Goal: Task Accomplishment & Management: Use online tool/utility

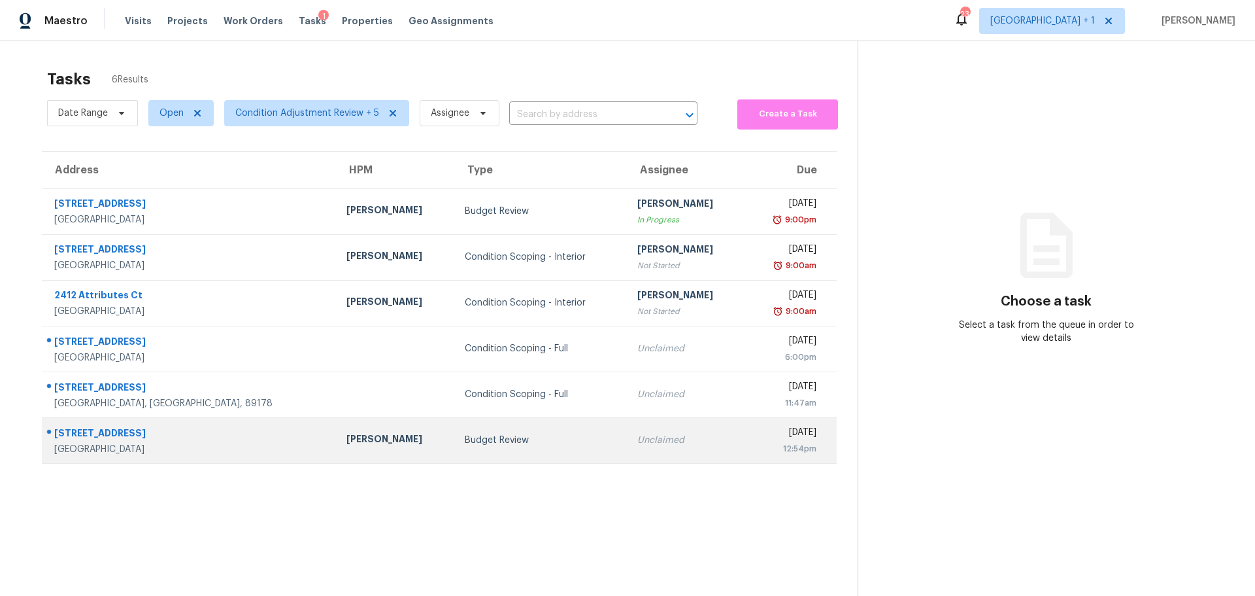
click at [216, 441] on div "[STREET_ADDRESS]" at bounding box center [189, 434] width 271 height 16
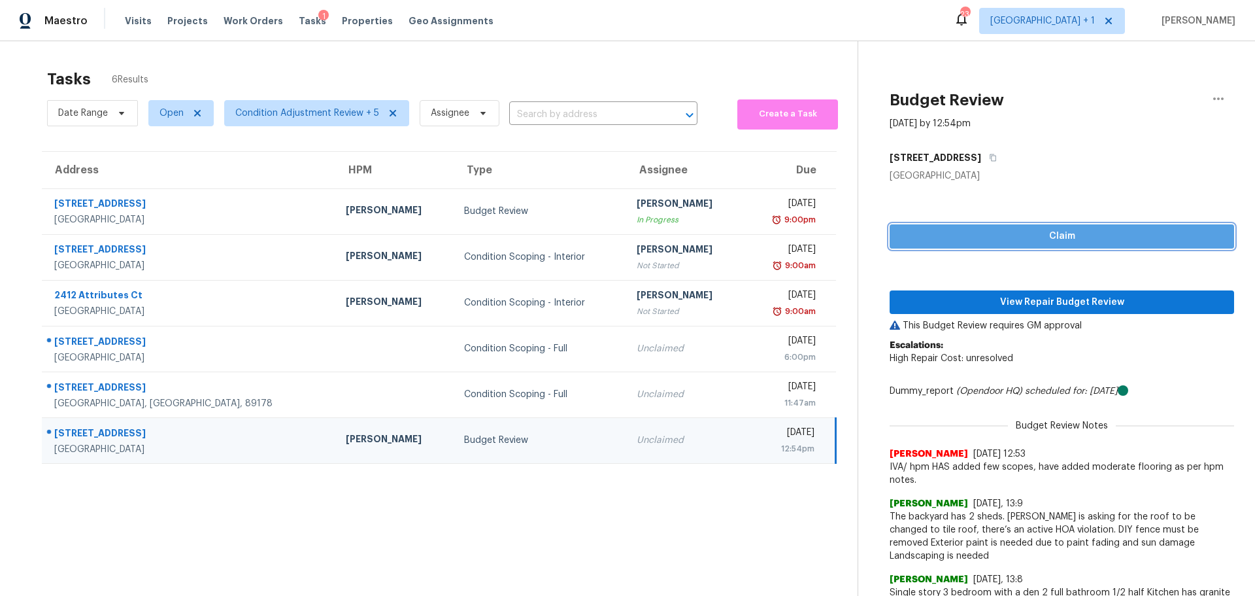
click at [994, 241] on span "Claim" at bounding box center [1062, 236] width 324 height 16
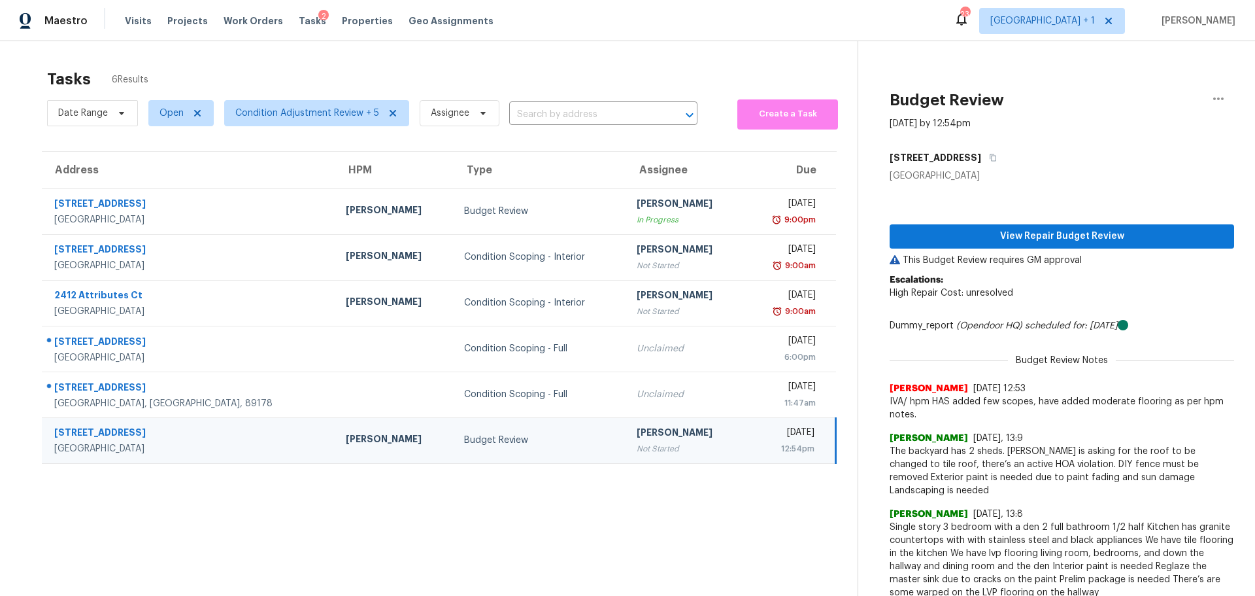
drag, startPoint x: 124, startPoint y: 19, endPoint x: 107, endPoint y: 27, distance: 18.7
click at [107, 27] on div "Maestro Visits Projects Work Orders Tasks 2 Properties Geo Assignments" at bounding box center [254, 21] width 509 height 26
click at [129, 20] on span "Visits" at bounding box center [138, 20] width 27 height 13
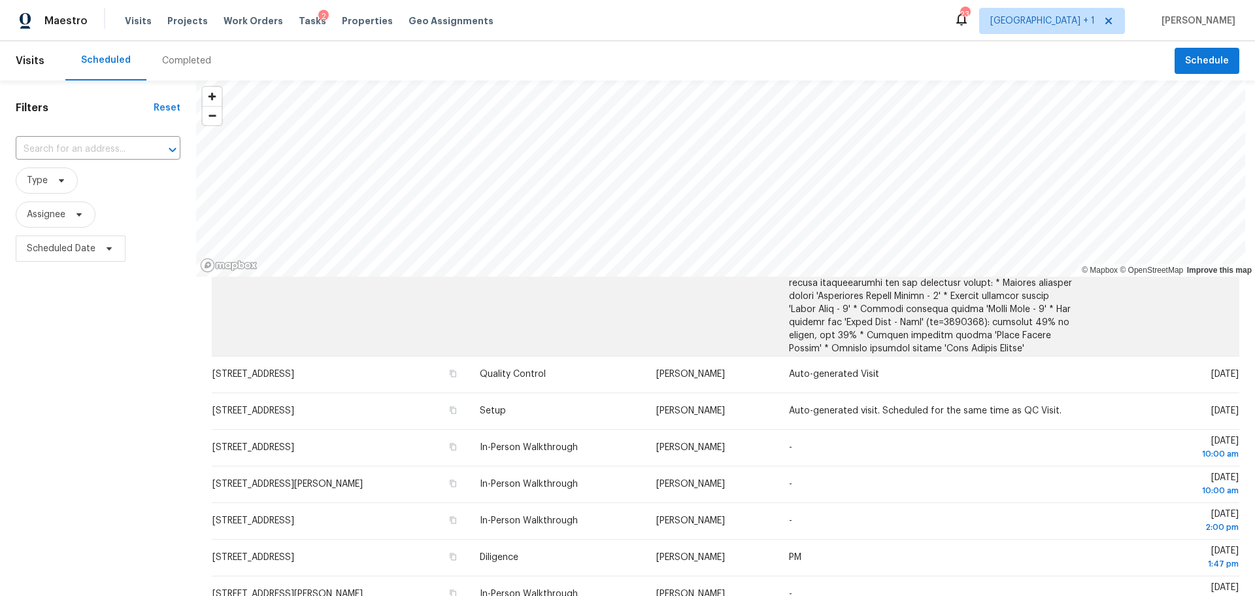
scroll to position [196, 0]
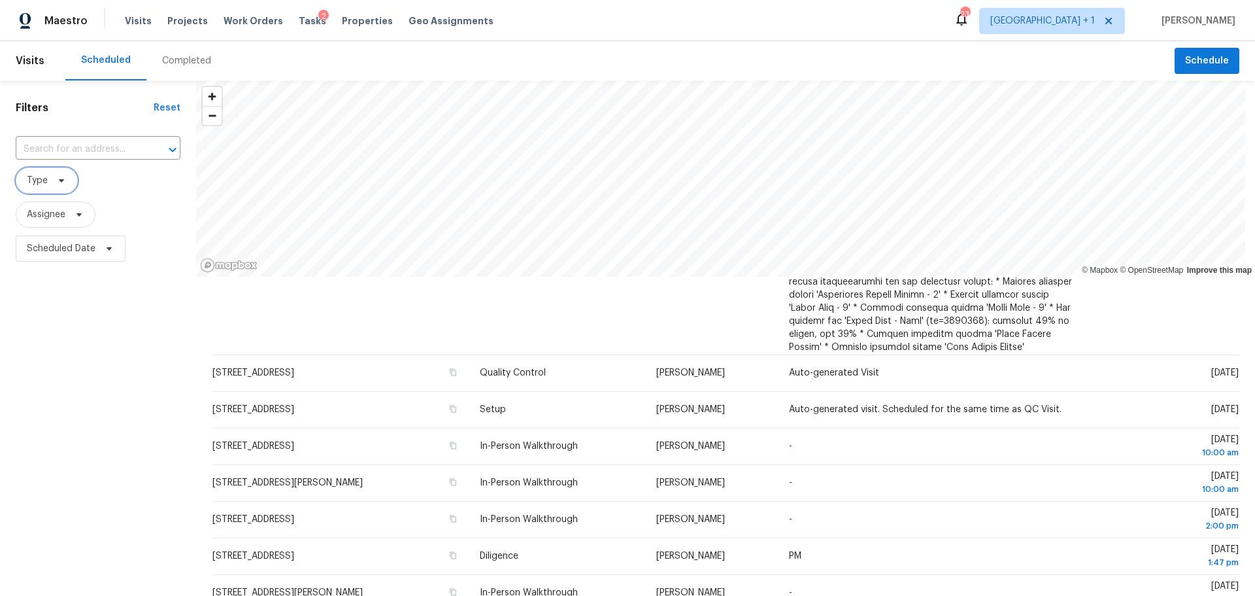
click at [67, 182] on span "Type" at bounding box center [47, 180] width 62 height 26
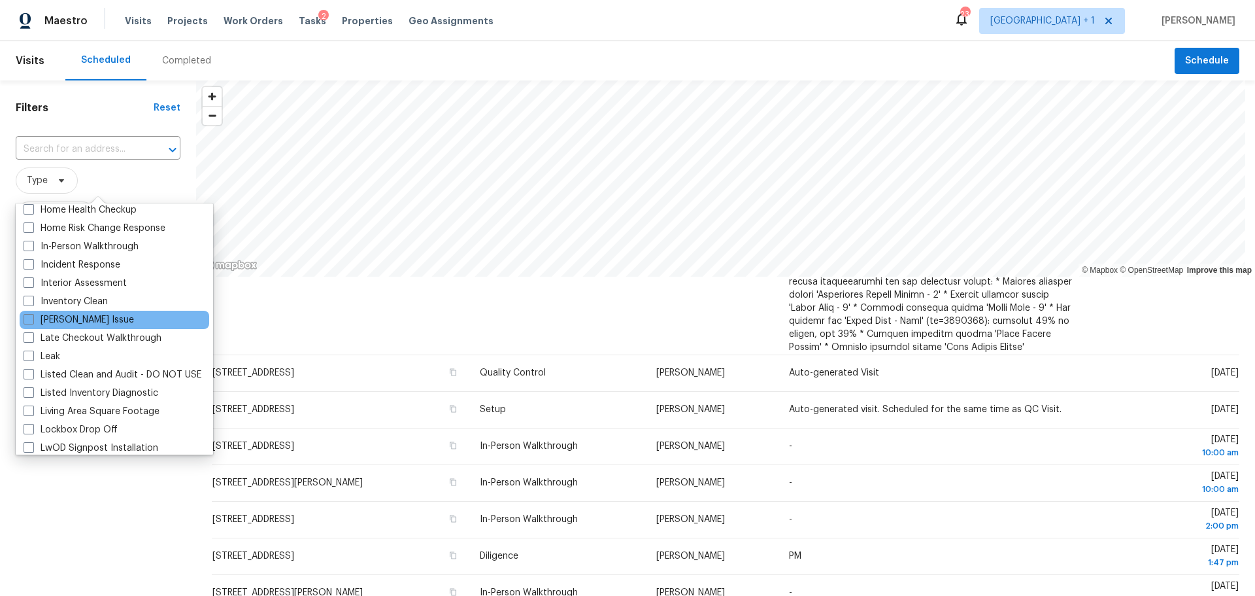
scroll to position [458, 0]
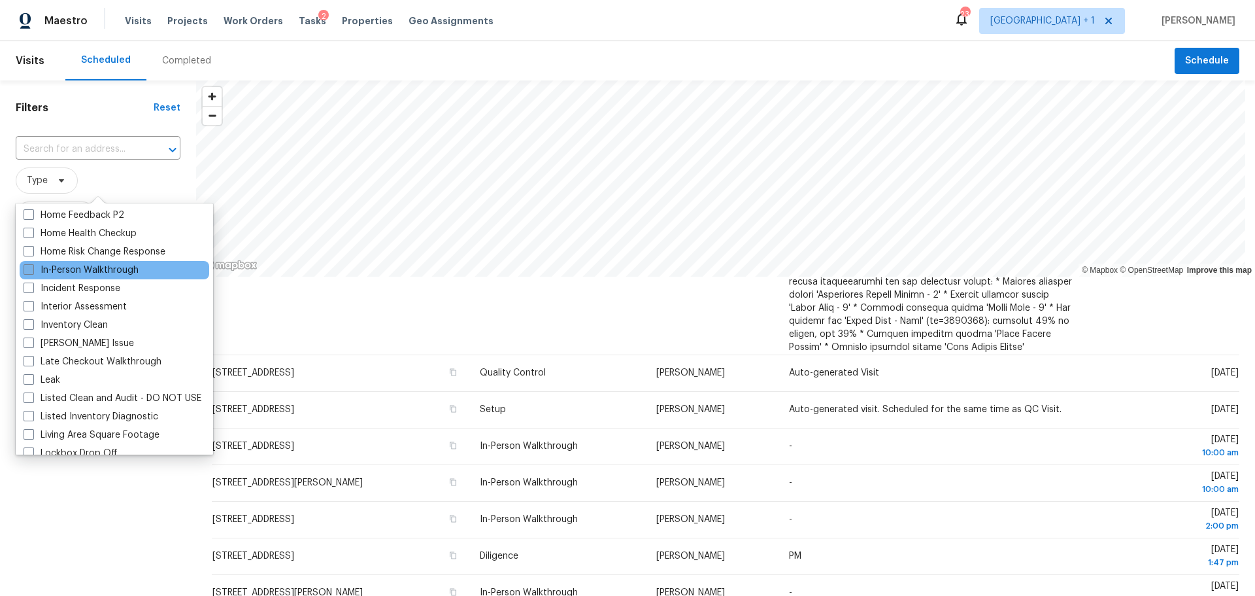
click at [92, 265] on label "In-Person Walkthrough" at bounding box center [81, 269] width 115 height 13
click at [32, 265] on input "In-Person Walkthrough" at bounding box center [28, 267] width 8 height 8
checkbox input "true"
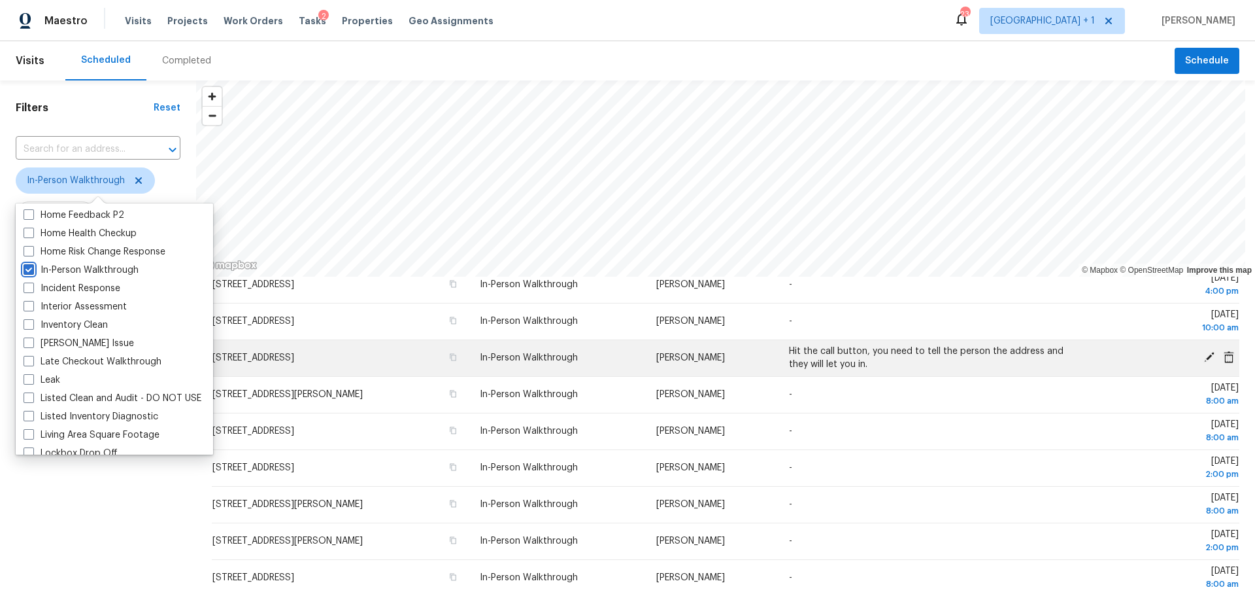
scroll to position [194, 0]
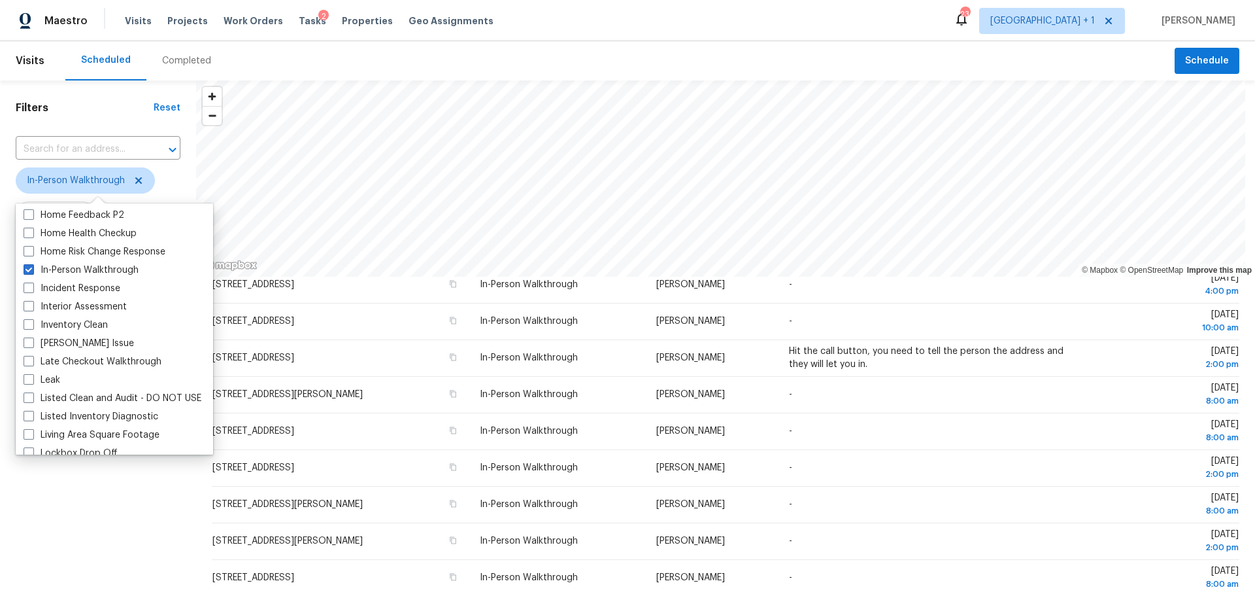
click at [137, 528] on div "Filters Reset ​ In-Person Walkthrough Assignee Scheduled Date" at bounding box center [98, 416] width 196 height 673
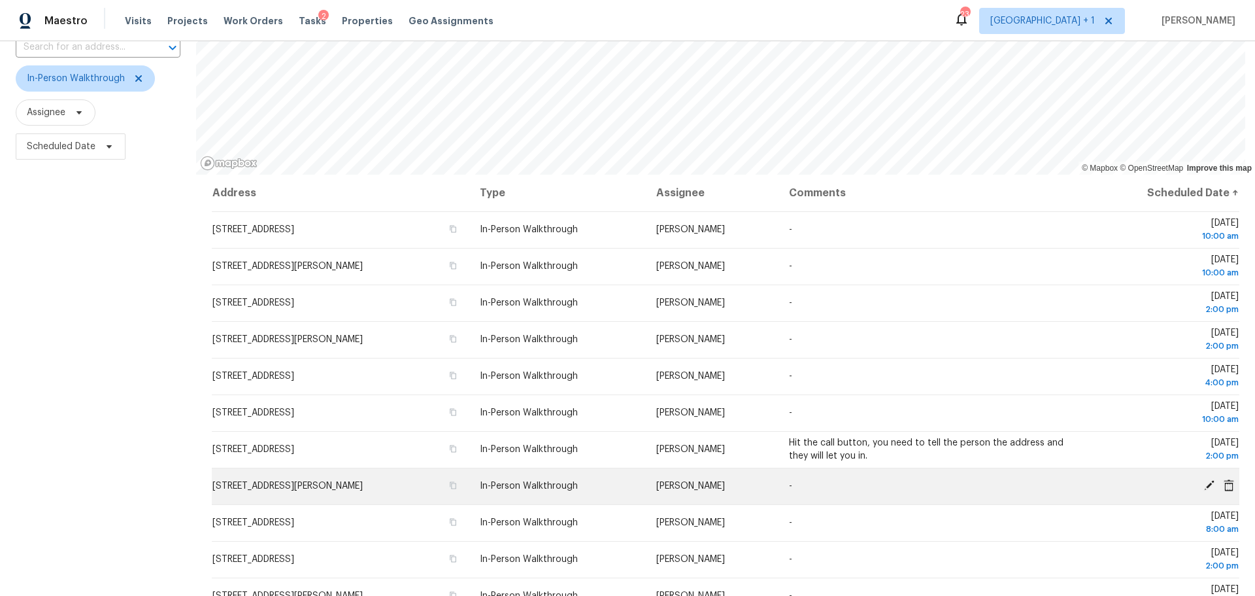
scroll to position [65, 0]
